Goal: Task Accomplishment & Management: Use online tool/utility

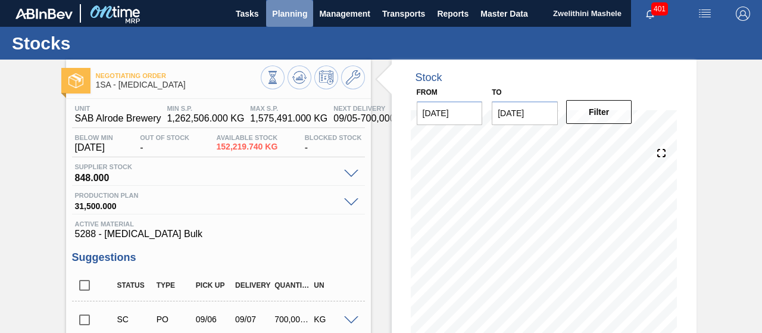
click at [285, 11] on span "Planning" at bounding box center [289, 14] width 35 height 14
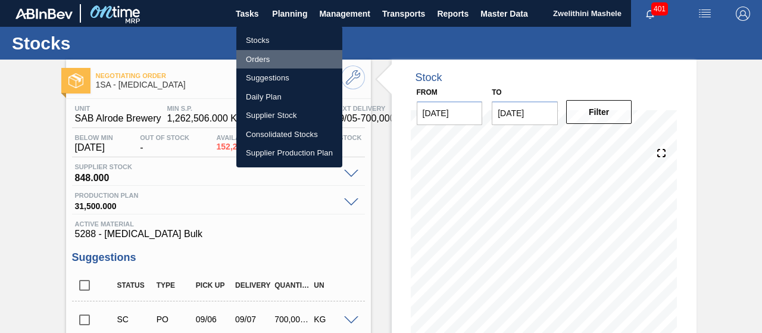
click at [260, 55] on li "Orders" at bounding box center [289, 59] width 106 height 19
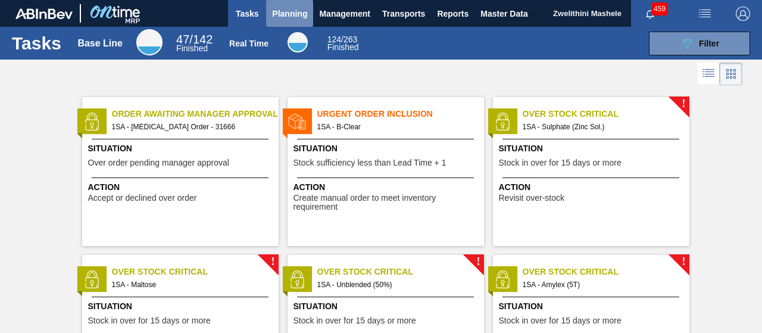
click at [295, 17] on span "Planning" at bounding box center [289, 14] width 35 height 14
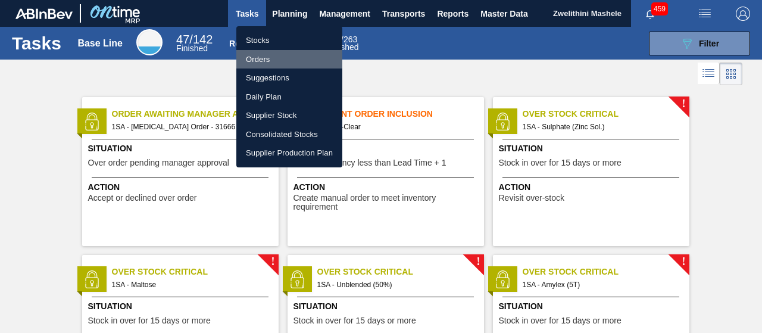
click at [267, 58] on li "Orders" at bounding box center [289, 59] width 106 height 19
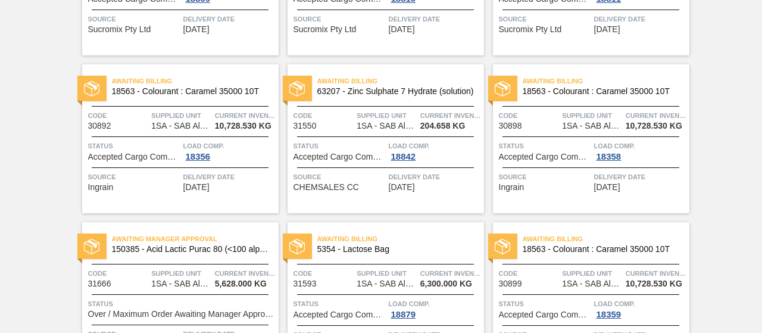
scroll to position [373, 0]
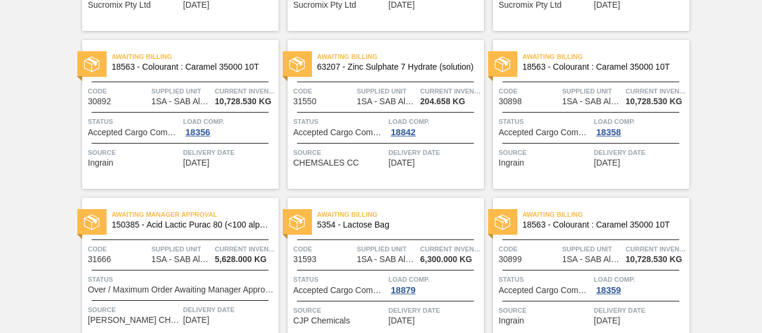
click at [190, 226] on span "150385 - Acid Lactic Purac 80 (<100 alpha)(25kg)" at bounding box center [190, 224] width 157 height 9
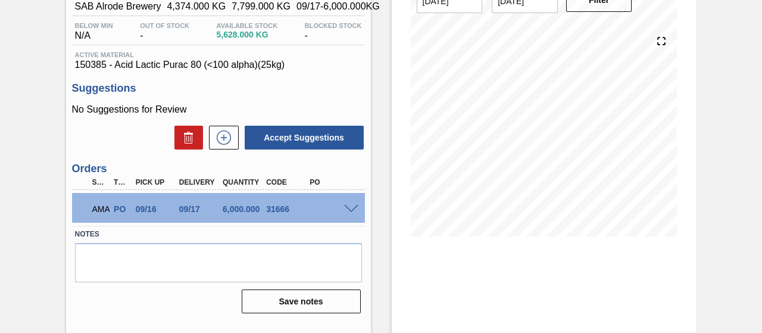
scroll to position [114, 0]
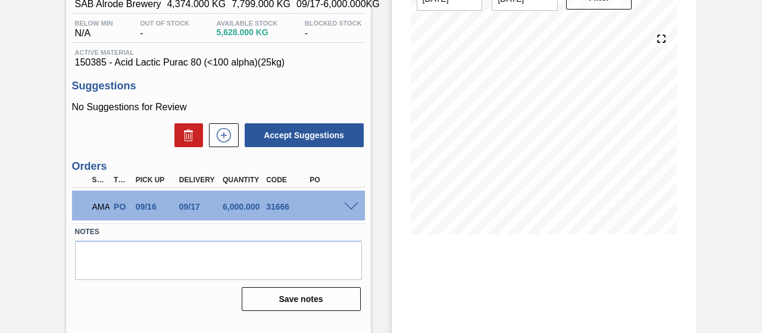
click at [344, 209] on span at bounding box center [351, 206] width 14 height 9
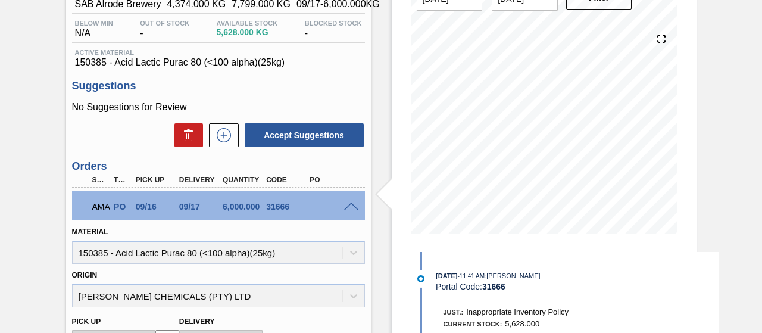
scroll to position [392, 0]
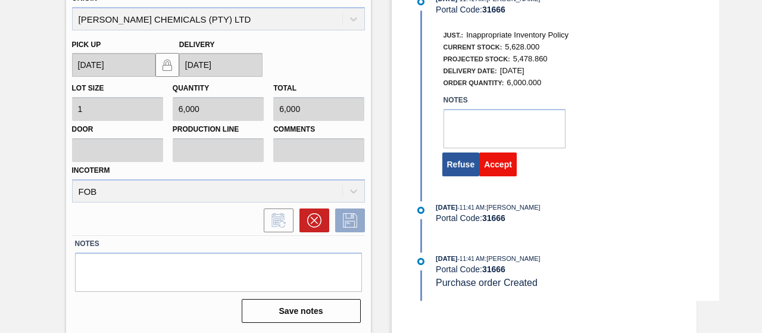
click at [485, 173] on button "Accept" at bounding box center [498, 164] width 38 height 24
